Goal: Find specific page/section: Find specific page/section

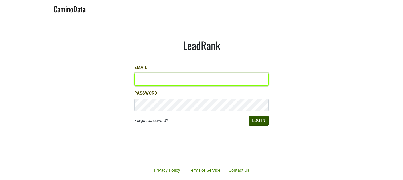
type input "[EMAIL_ADDRESS][DOMAIN_NAME]"
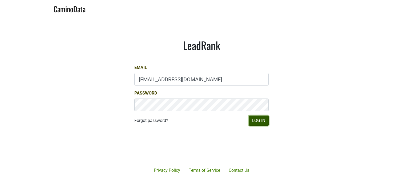
click at [257, 125] on button "Log In" at bounding box center [258, 121] width 20 height 10
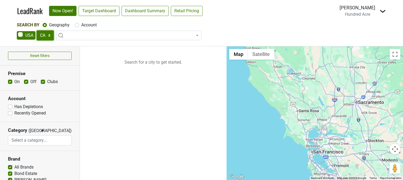
click at [51, 33] on select "AK AL AR AZ CA CO CT DC DE FL [GEOGRAPHIC_DATA] HI IA ID IL IN KS [GEOGRAPHIC_D…" at bounding box center [44, 35] width 17 height 10
select select "TN"
click at [36, 30] on select "AK AL AR AZ CA CO CT DC DE FL GA HI IA ID IL IN KS KY LA MA MD ME MI MN MO MS M…" at bounding box center [44, 35] width 17 height 10
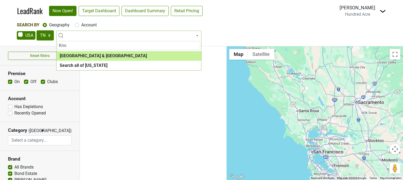
type input "Kno"
select select "1285"
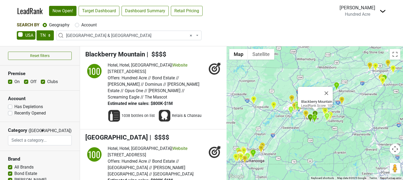
drag, startPoint x: 317, startPoint y: 113, endPoint x: 312, endPoint y: 143, distance: 30.8
click at [312, 143] on div "Blackberry Mountain LeadRank Score: 100" at bounding box center [314, 113] width 176 height 134
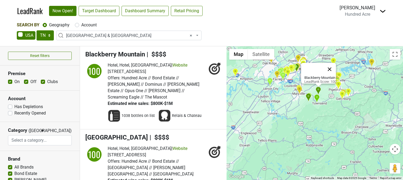
click at [331, 67] on button "Close" at bounding box center [329, 69] width 13 height 13
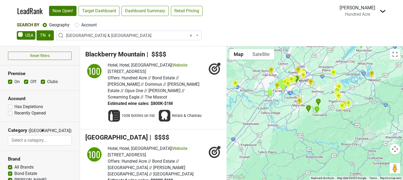
drag, startPoint x: 331, startPoint y: 140, endPoint x: 331, endPoint y: 154, distance: 13.6
click at [331, 154] on div at bounding box center [314, 113] width 176 height 134
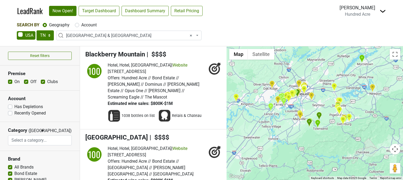
drag, startPoint x: 297, startPoint y: 117, endPoint x: 298, endPoint y: 130, distance: 12.8
click at [298, 130] on div at bounding box center [314, 113] width 176 height 134
click at [270, 110] on img "Fork & Vine" at bounding box center [271, 107] width 6 height 9
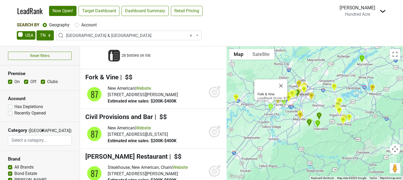
scroll to position [674, 0]
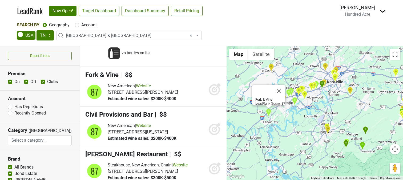
drag, startPoint x: 288, startPoint y: 98, endPoint x: 300, endPoint y: 120, distance: 24.9
click at [300, 120] on div "Fork & Vine LeadRank Score: 87" at bounding box center [314, 113] width 176 height 134
click at [296, 111] on div "Fork & Vine LeadRank Score: 87" at bounding box center [314, 113] width 176 height 134
click at [281, 88] on button "Close" at bounding box center [279, 91] width 13 height 13
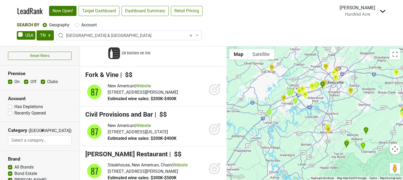
click at [290, 94] on img "Total Wine & More" at bounding box center [289, 93] width 6 height 9
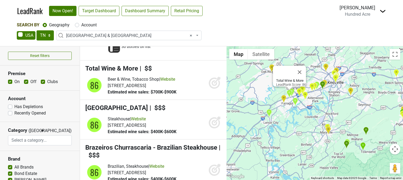
click at [296, 101] on img "Lakeside Tavern" at bounding box center [295, 101] width 6 height 9
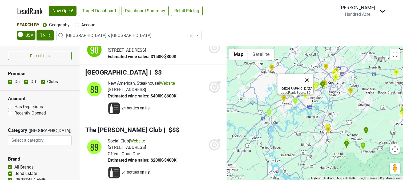
scroll to position [495, 0]
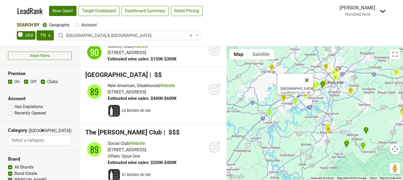
click at [306, 76] on button "Close" at bounding box center [306, 80] width 13 height 13
click at [293, 92] on img "Connors Steak & Seafood" at bounding box center [292, 92] width 6 height 9
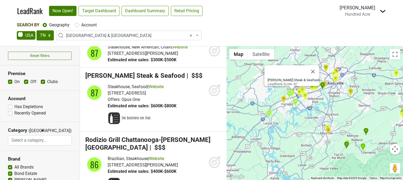
scroll to position [793, 0]
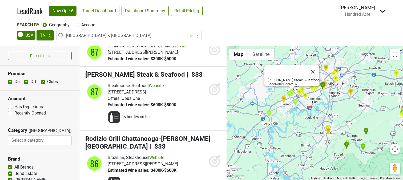
click at [308, 69] on button "Close" at bounding box center [312, 71] width 13 height 13
